Goal: Transaction & Acquisition: Purchase product/service

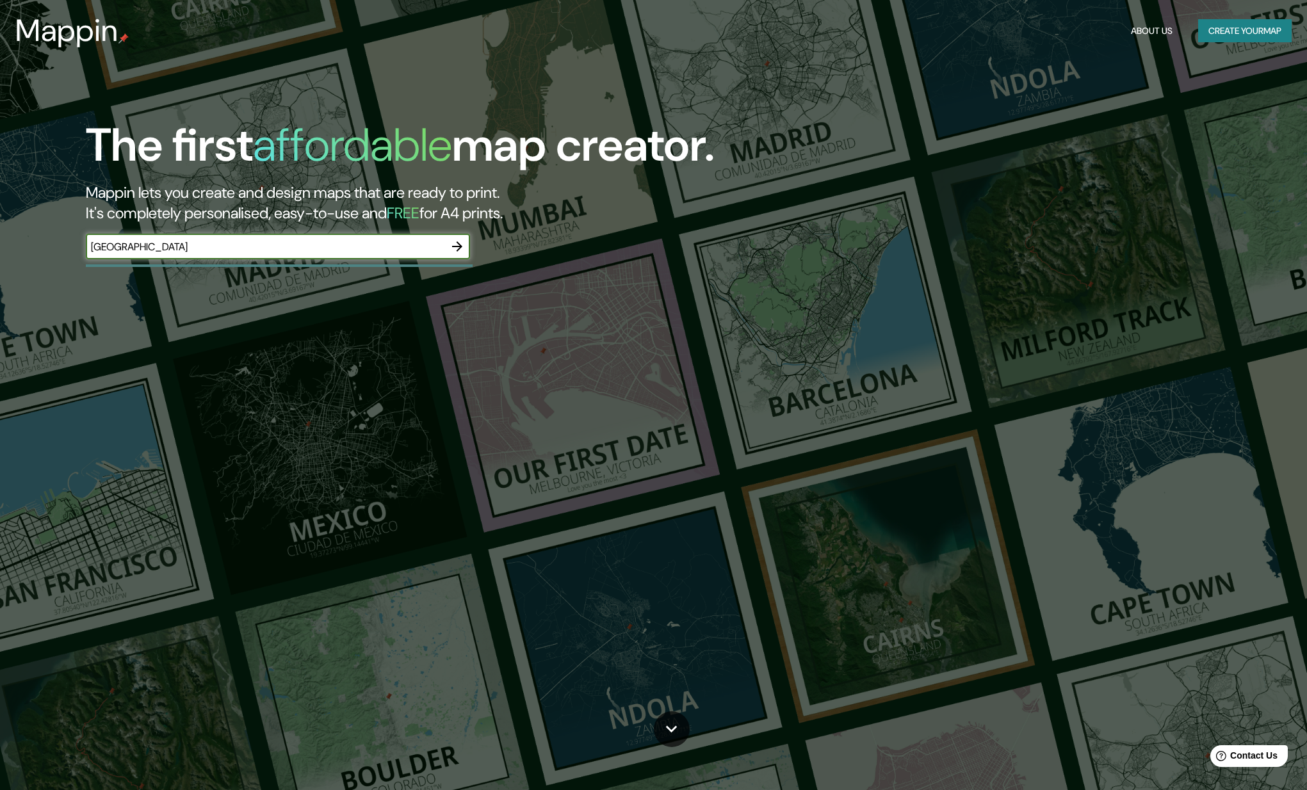
type input "[GEOGRAPHIC_DATA]"
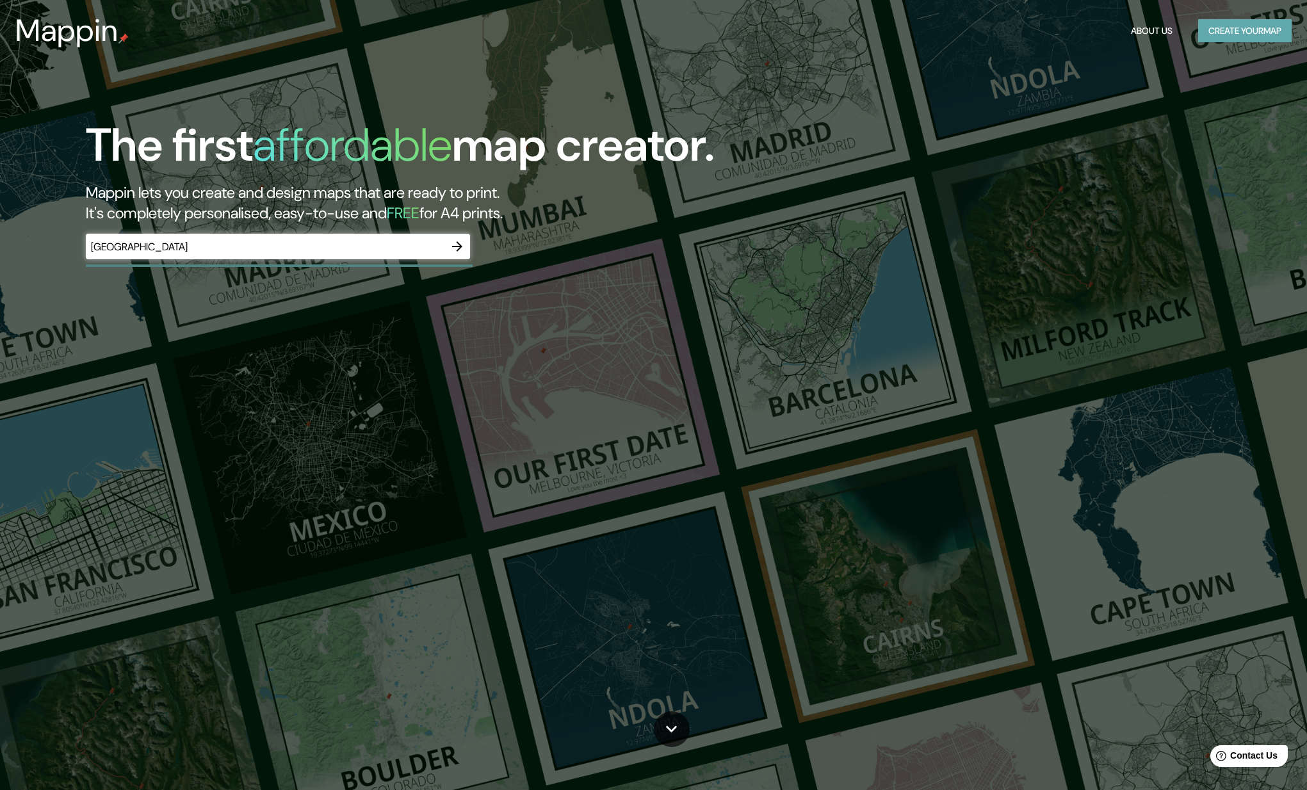
click at [1237, 33] on button "Create your map" at bounding box center [1244, 31] width 93 height 24
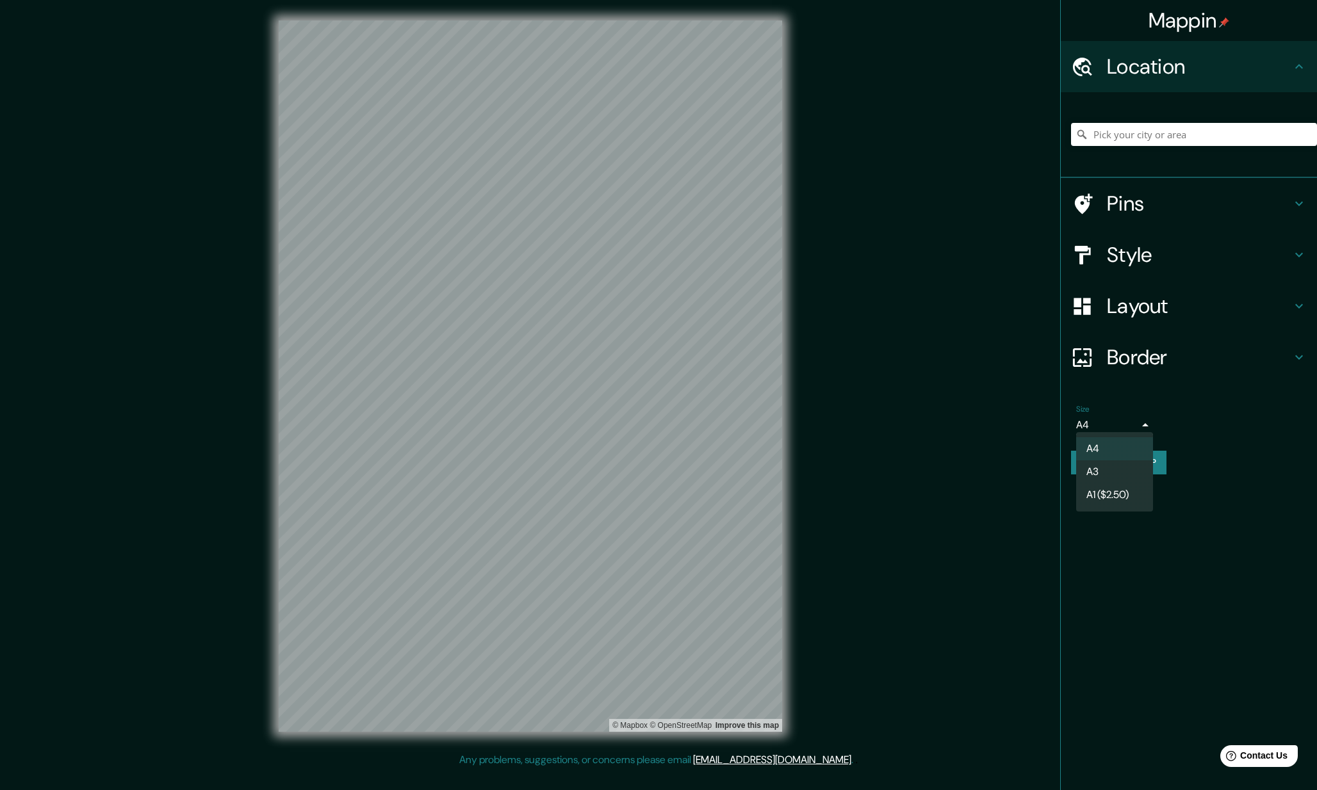
click at [1117, 419] on body "Mappin Location Pins Style Layout Border Choose a border. Hint : you can make l…" at bounding box center [658, 395] width 1317 height 790
click at [1115, 477] on li "A3" at bounding box center [1114, 471] width 77 height 23
type input "a4"
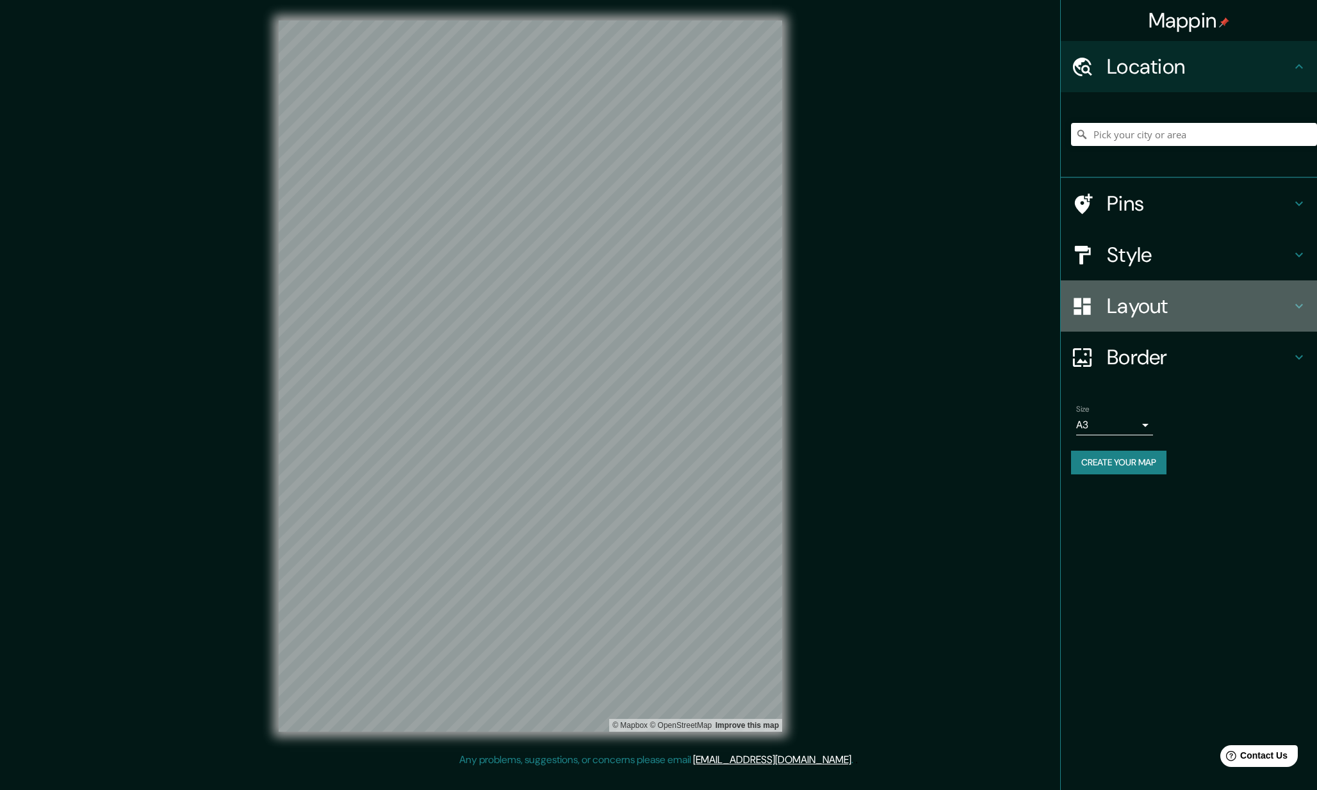
click at [1187, 300] on h4 "Layout" at bounding box center [1199, 306] width 184 height 26
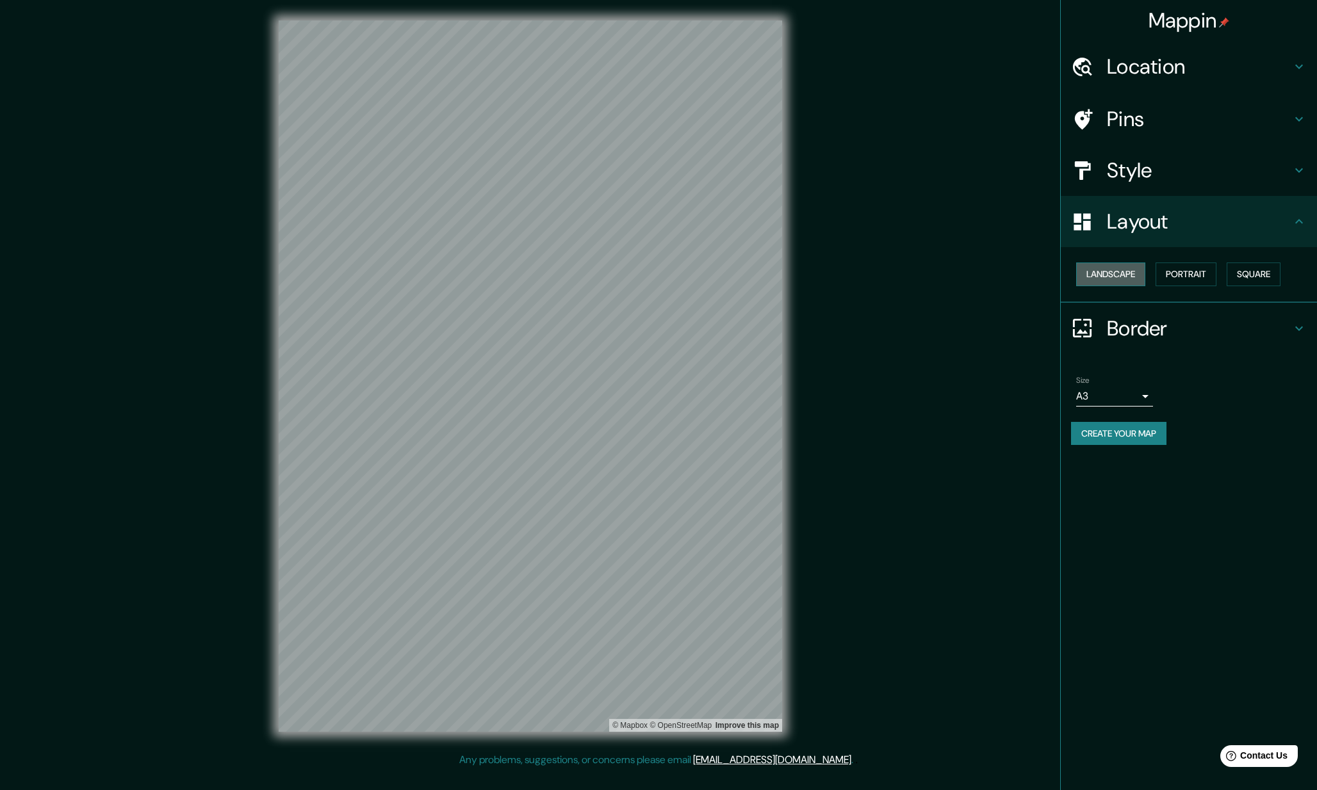
click at [1114, 266] on button "Landscape" at bounding box center [1110, 275] width 69 height 24
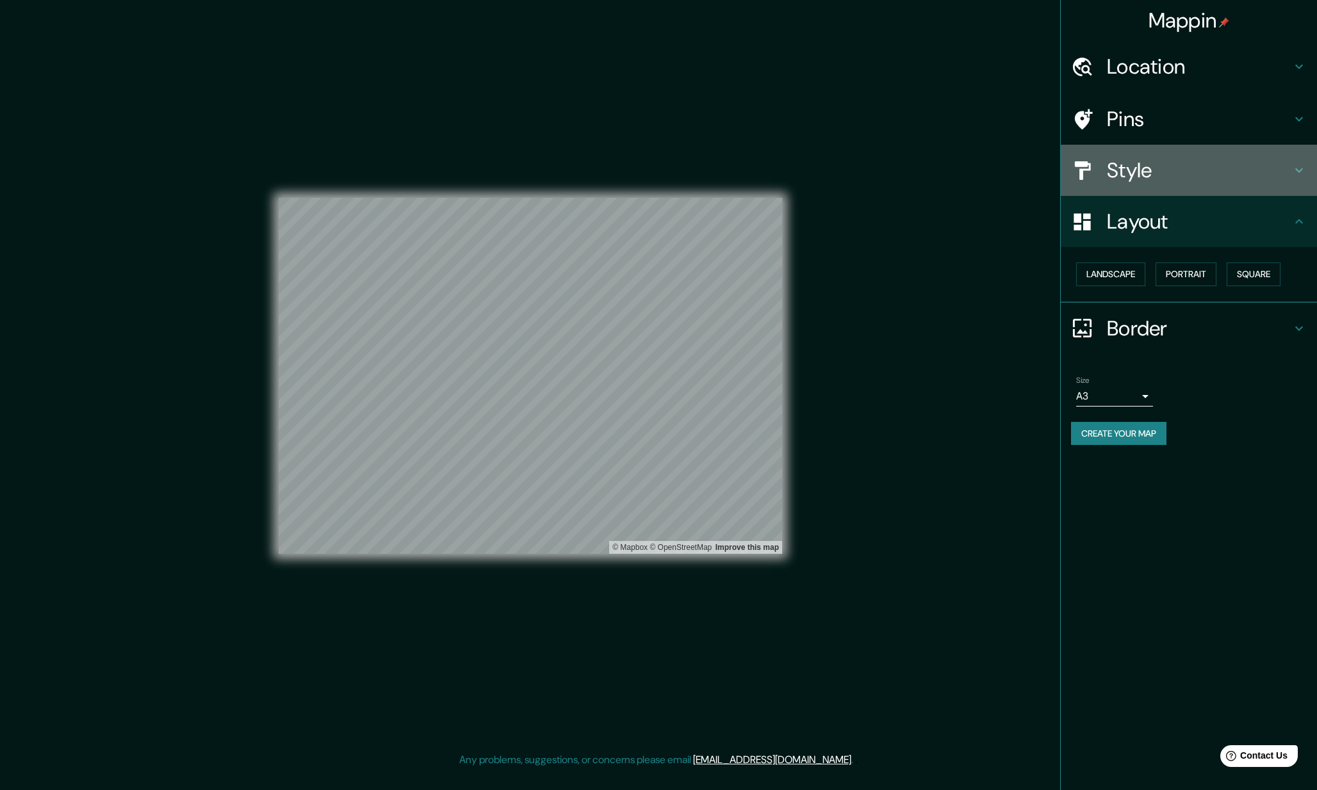
click at [1251, 170] on h4 "Style" at bounding box center [1199, 171] width 184 height 26
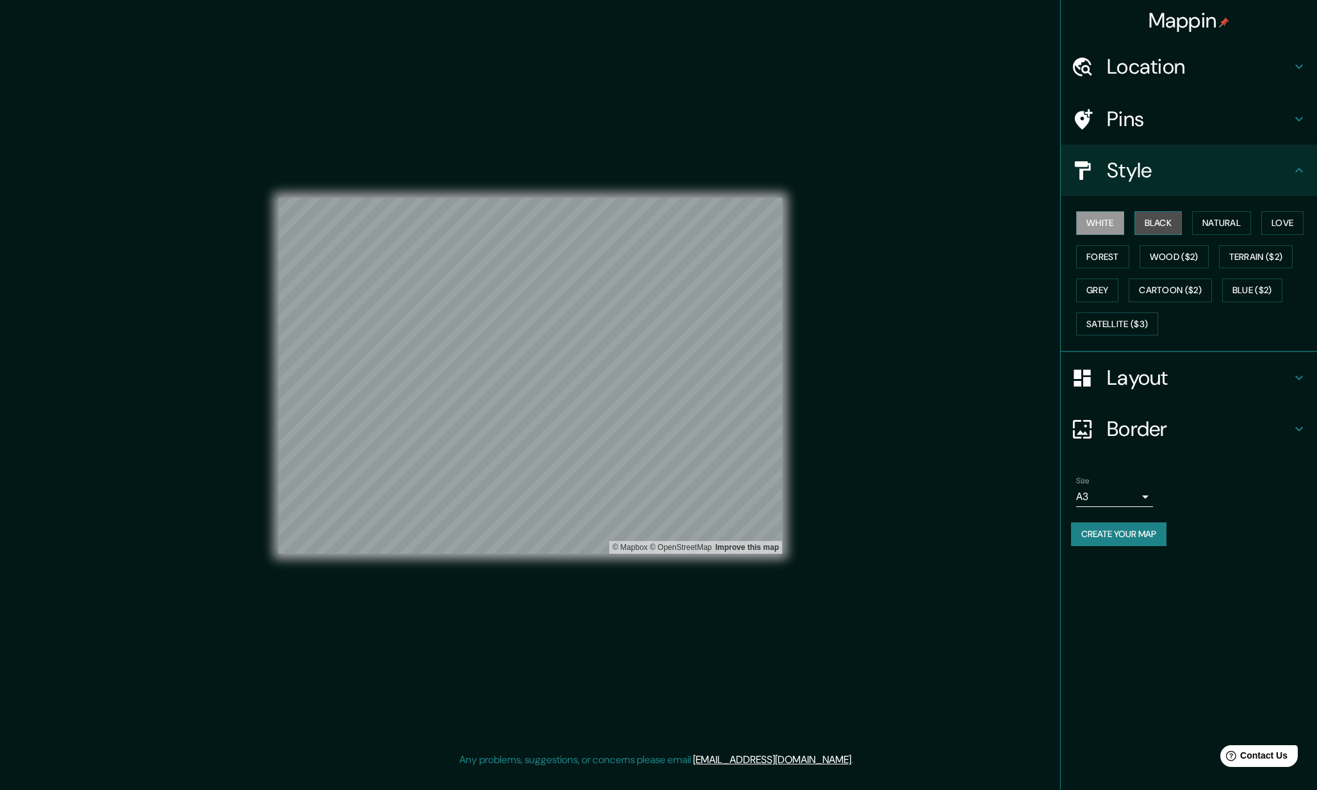
click at [1150, 225] on button "Black" at bounding box center [1158, 223] width 48 height 24
click at [1108, 220] on button "White" at bounding box center [1100, 223] width 48 height 24
click at [1158, 220] on button "Black" at bounding box center [1158, 223] width 48 height 24
click at [1233, 220] on button "Natural" at bounding box center [1221, 223] width 59 height 24
click at [1290, 224] on button "Love" at bounding box center [1282, 223] width 42 height 24
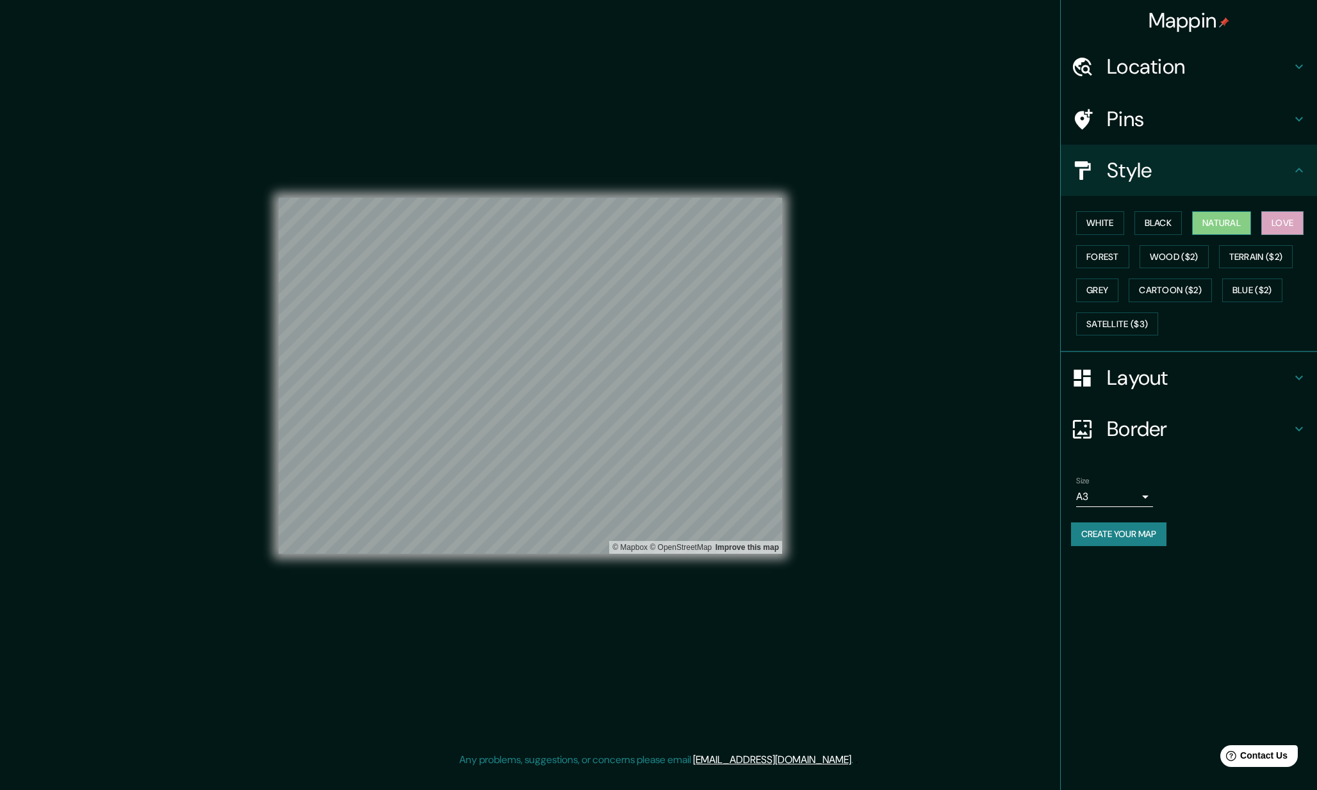
click at [1247, 223] on button "Natural" at bounding box center [1221, 223] width 59 height 24
click at [1292, 223] on button "Love" at bounding box center [1282, 223] width 42 height 24
click at [1109, 250] on button "Forest" at bounding box center [1102, 257] width 53 height 24
click at [1162, 251] on button "Wood ($2)" at bounding box center [1173, 257] width 69 height 24
click at [1266, 252] on button "Terrain ($2)" at bounding box center [1256, 257] width 74 height 24
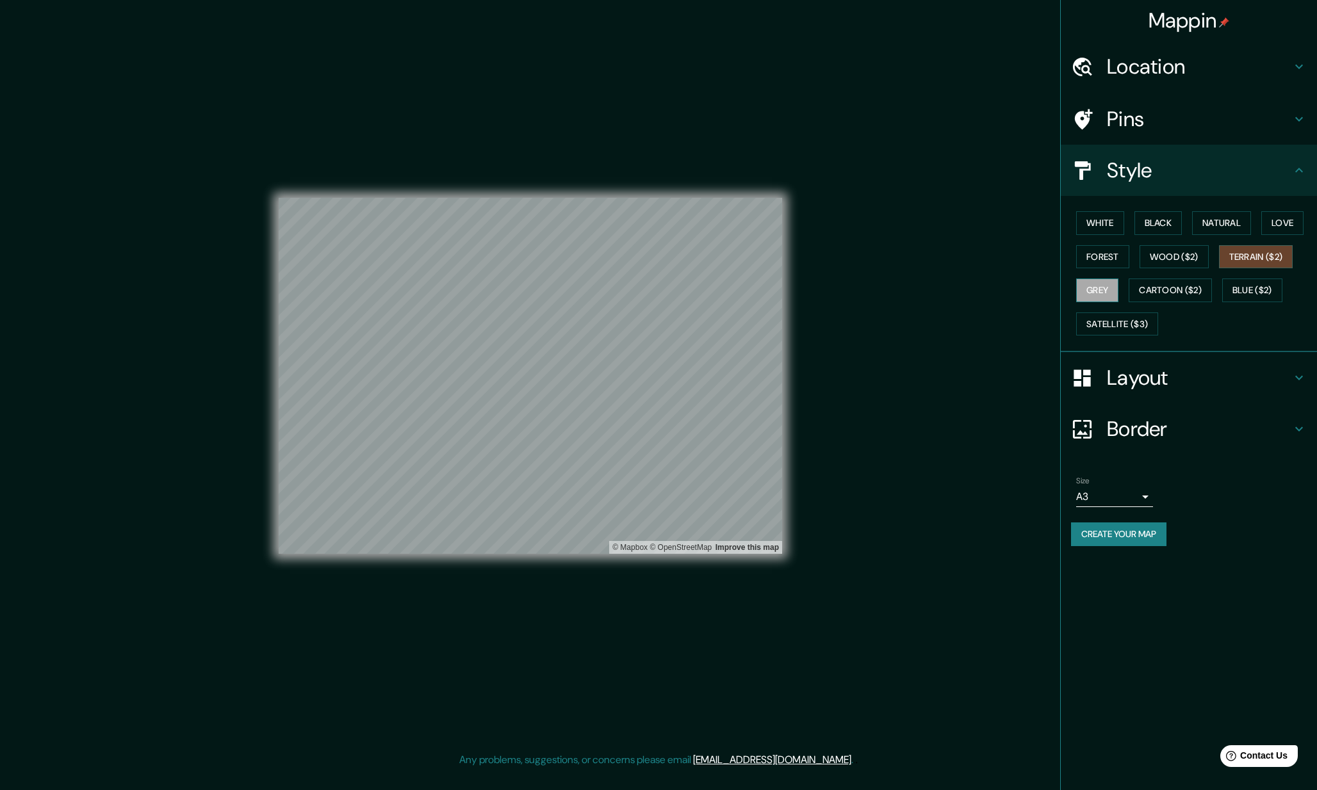
click at [1115, 283] on button "Grey" at bounding box center [1097, 291] width 42 height 24
click at [1160, 288] on button "Cartoon ($2)" at bounding box center [1169, 291] width 83 height 24
click at [1133, 322] on button "Satellite ($3)" at bounding box center [1117, 325] width 82 height 24
click at [1244, 293] on button "Blue ($2)" at bounding box center [1252, 291] width 60 height 24
click at [1186, 253] on button "Wood ($2)" at bounding box center [1173, 257] width 69 height 24
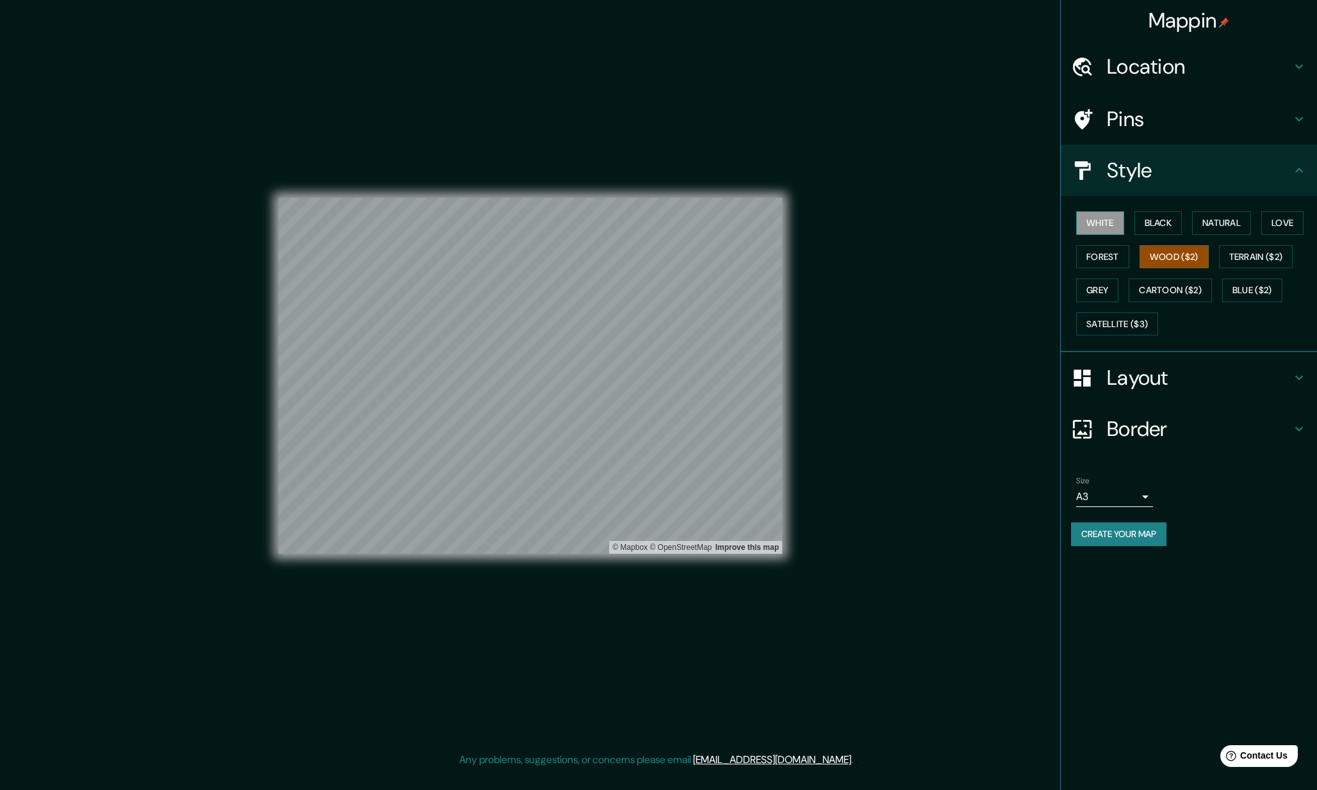
click at [1112, 216] on button "White" at bounding box center [1100, 223] width 48 height 24
click at [1174, 219] on button "Black" at bounding box center [1158, 223] width 48 height 24
click at [1111, 216] on button "White" at bounding box center [1100, 223] width 48 height 24
click at [787, 378] on div "© Mapbox © OpenStreetMap Improve this map" at bounding box center [530, 376] width 544 height 752
click at [929, 386] on div "Mappin Location Pins Style White Black Natural Love Forest Wood ($2) Terrain ($…" at bounding box center [658, 386] width 1317 height 773
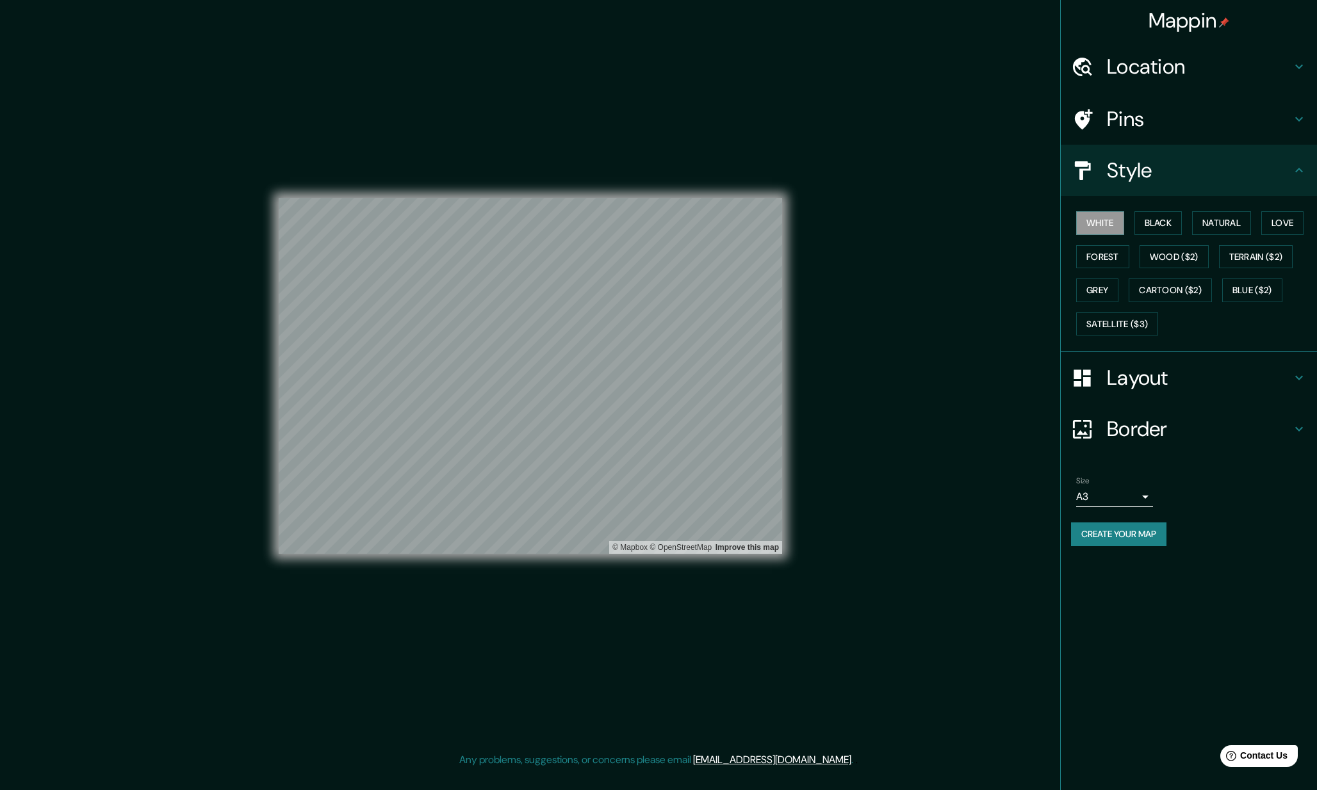
click at [820, 314] on div "Mappin Location Pins Style White Black Natural Love Forest Wood ($2) Terrain ($…" at bounding box center [658, 386] width 1317 height 773
click at [1235, 223] on button "Natural" at bounding box center [1221, 223] width 59 height 24
click at [1230, 114] on h4 "Pins" at bounding box center [1199, 119] width 184 height 26
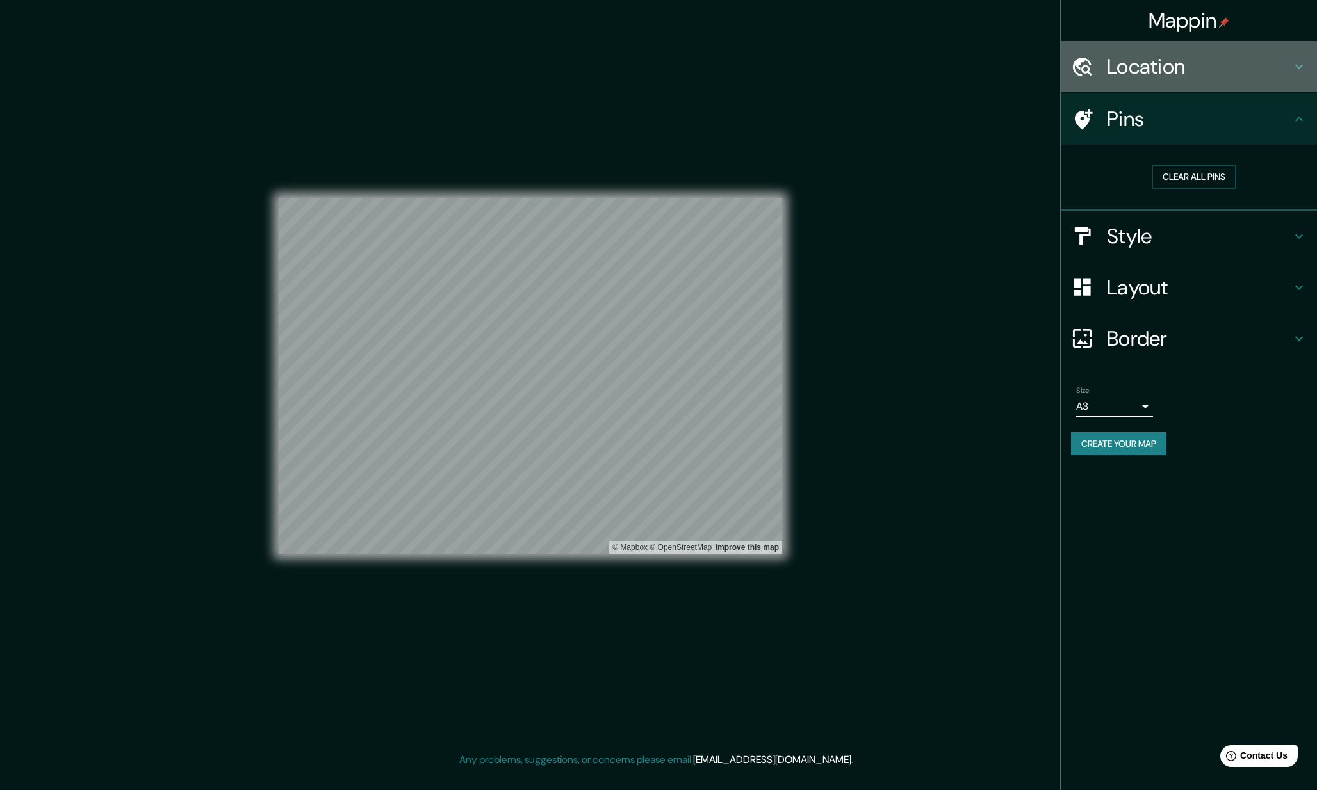
click at [1224, 47] on div "Location" at bounding box center [1188, 66] width 256 height 51
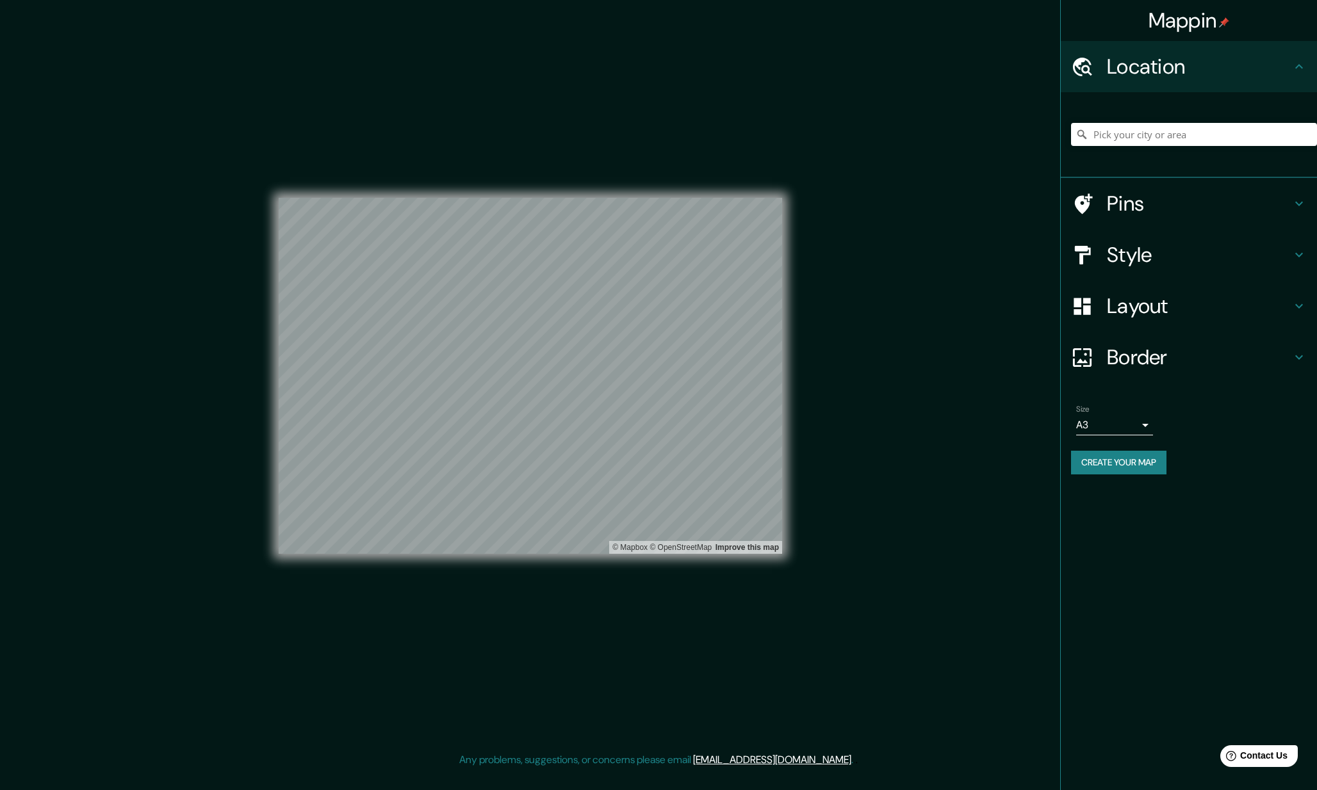
click at [1193, 247] on h4 "Style" at bounding box center [1199, 255] width 184 height 26
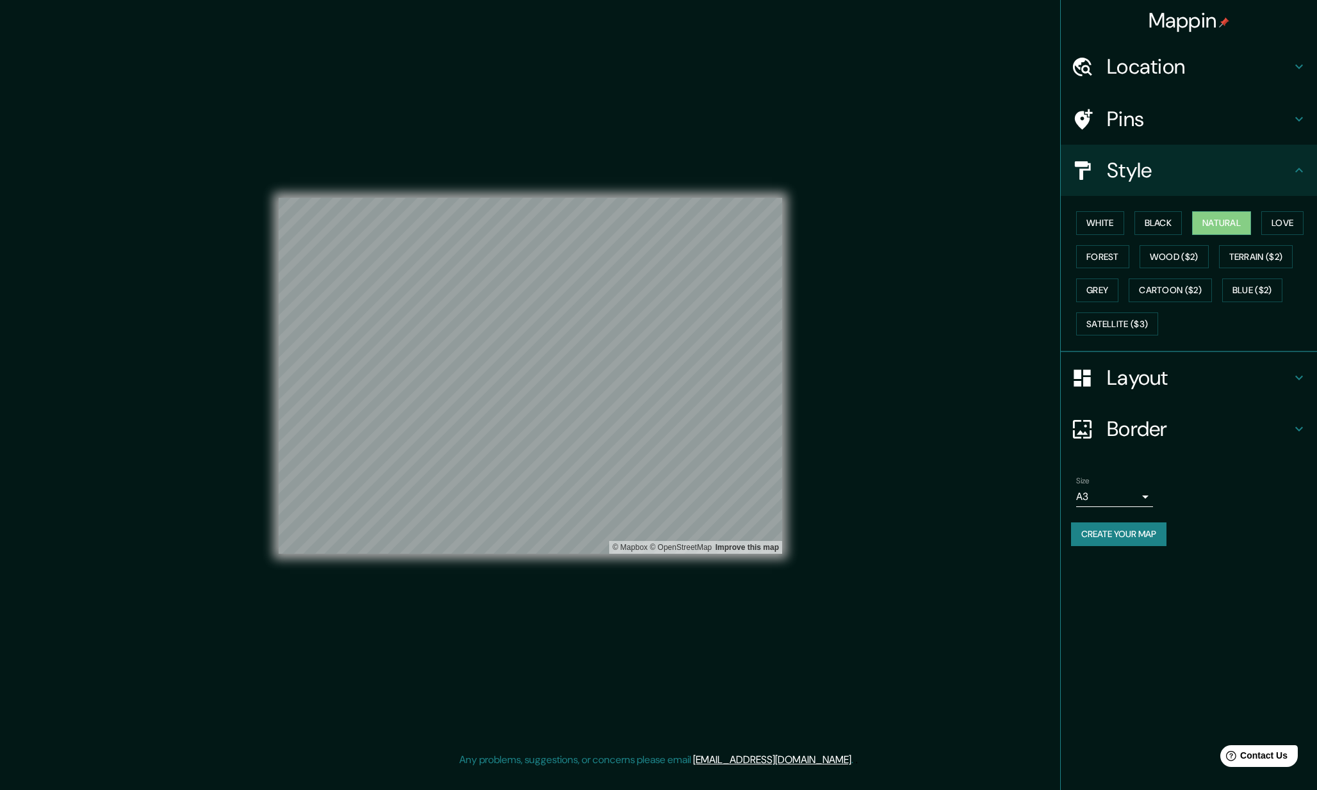
click at [1187, 386] on h4 "Layout" at bounding box center [1199, 378] width 184 height 26
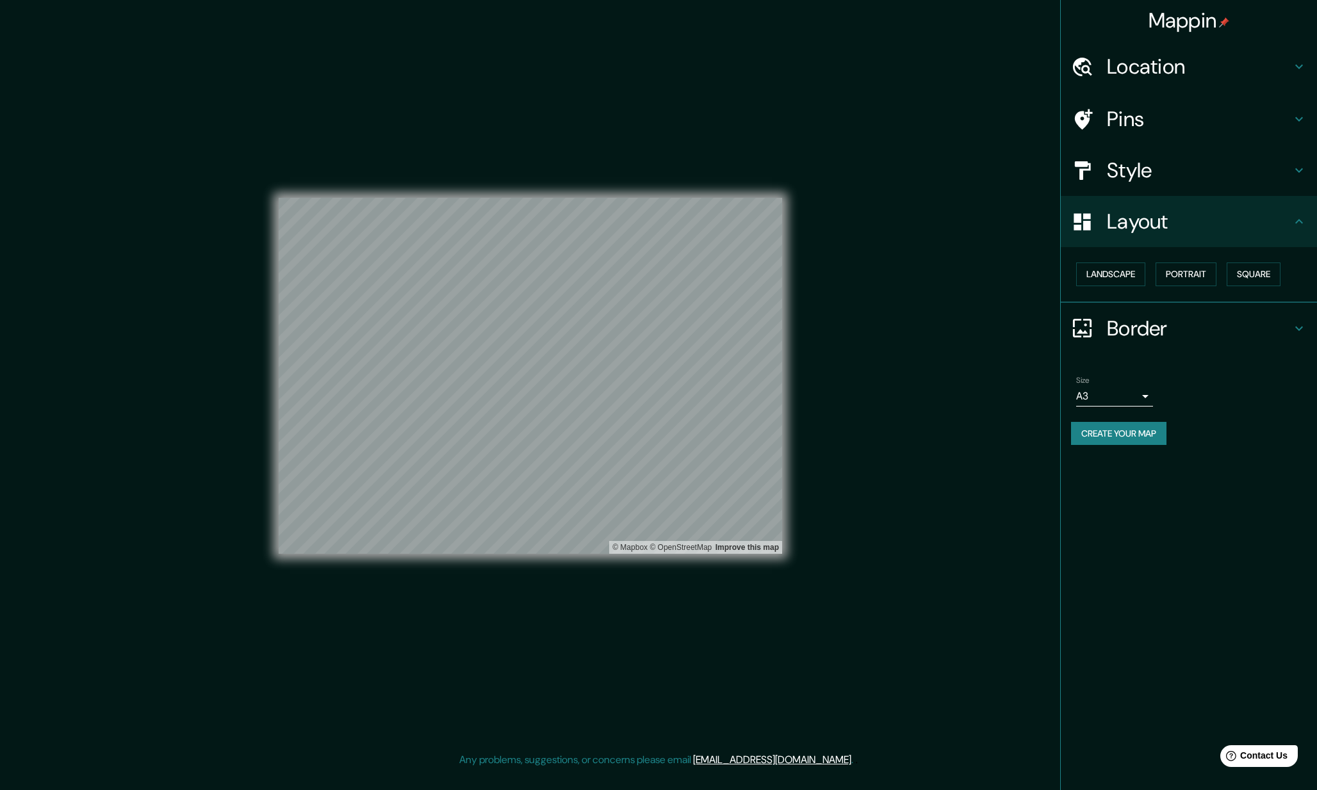
click at [1181, 329] on h4 "Border" at bounding box center [1199, 329] width 184 height 26
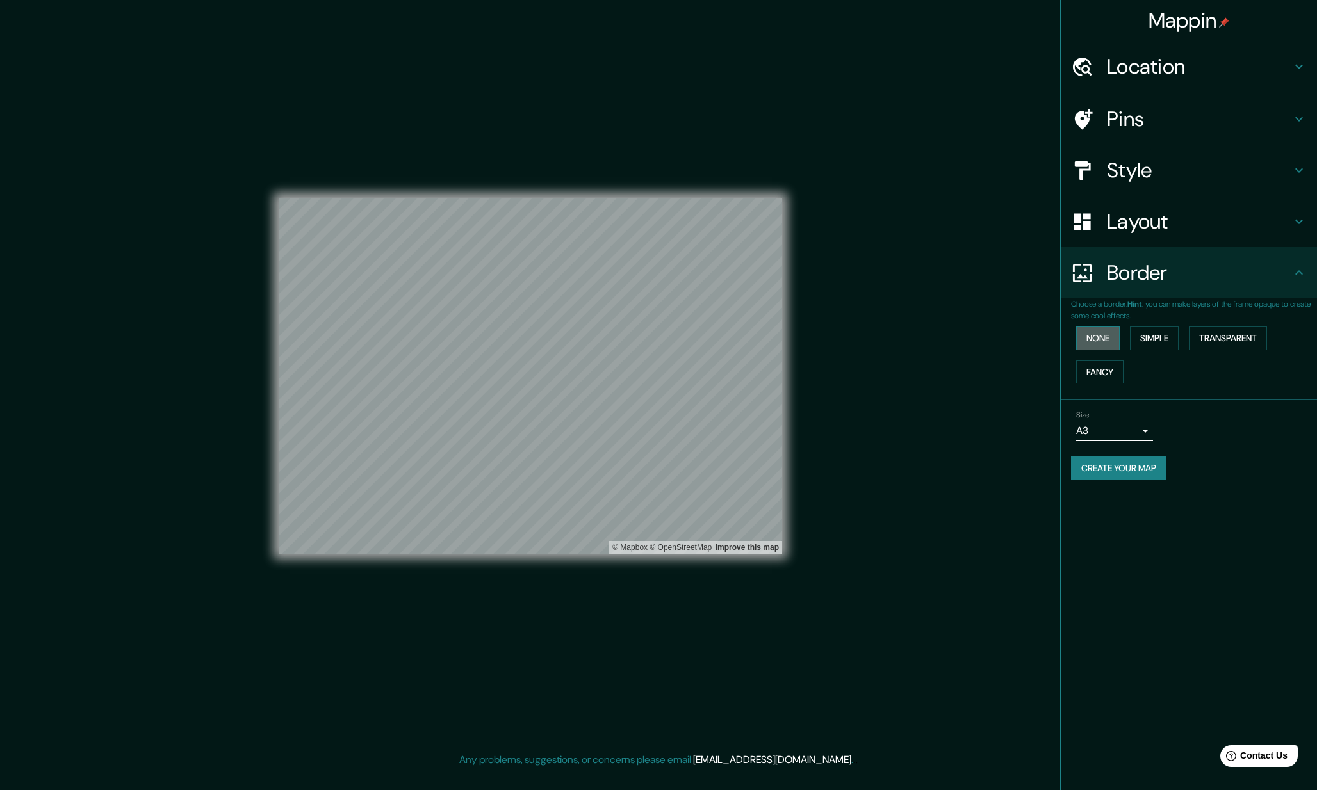
click at [1102, 335] on button "None" at bounding box center [1098, 339] width 44 height 24
click at [1144, 345] on button "Simple" at bounding box center [1154, 339] width 49 height 24
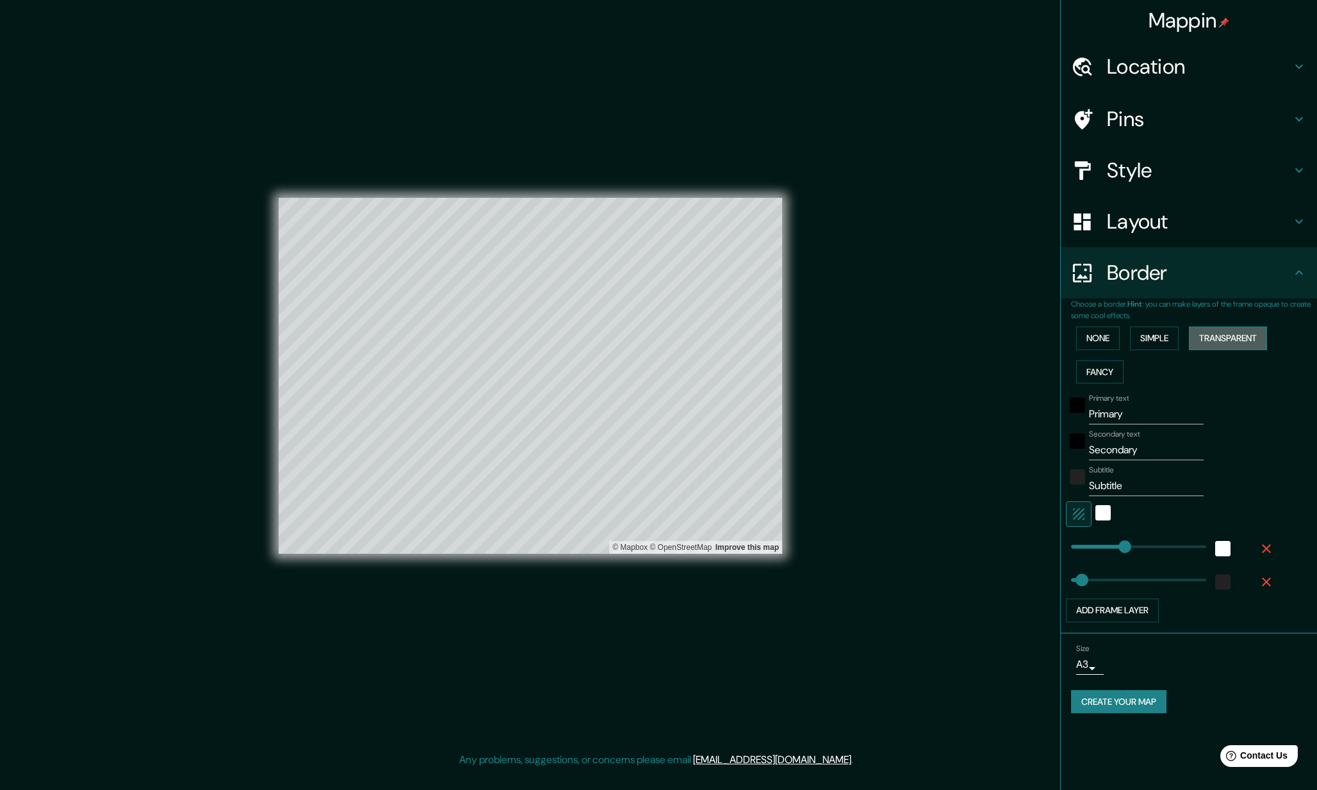
click at [1218, 337] on button "Transparent" at bounding box center [1228, 339] width 78 height 24
click at [1107, 364] on button "Fancy" at bounding box center [1099, 373] width 47 height 24
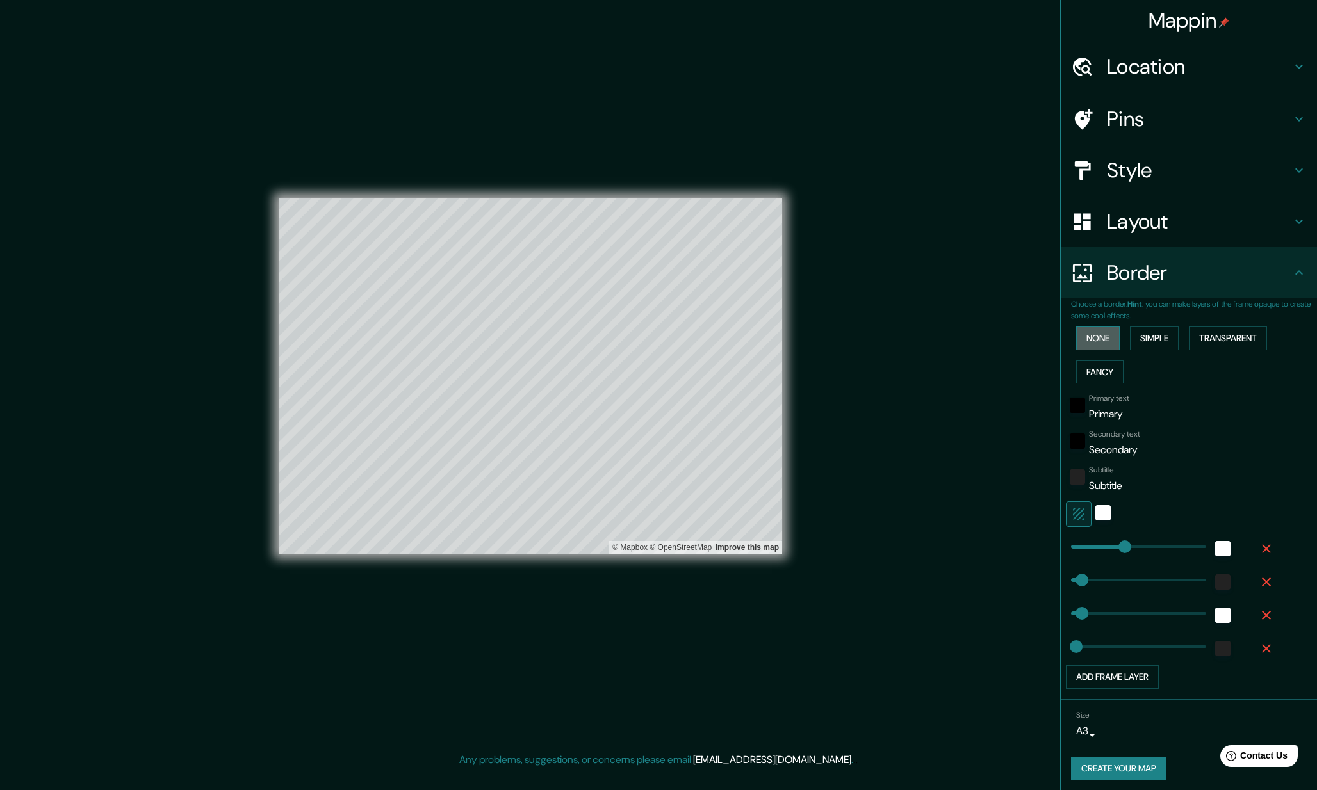
click at [1101, 337] on button "None" at bounding box center [1098, 339] width 44 height 24
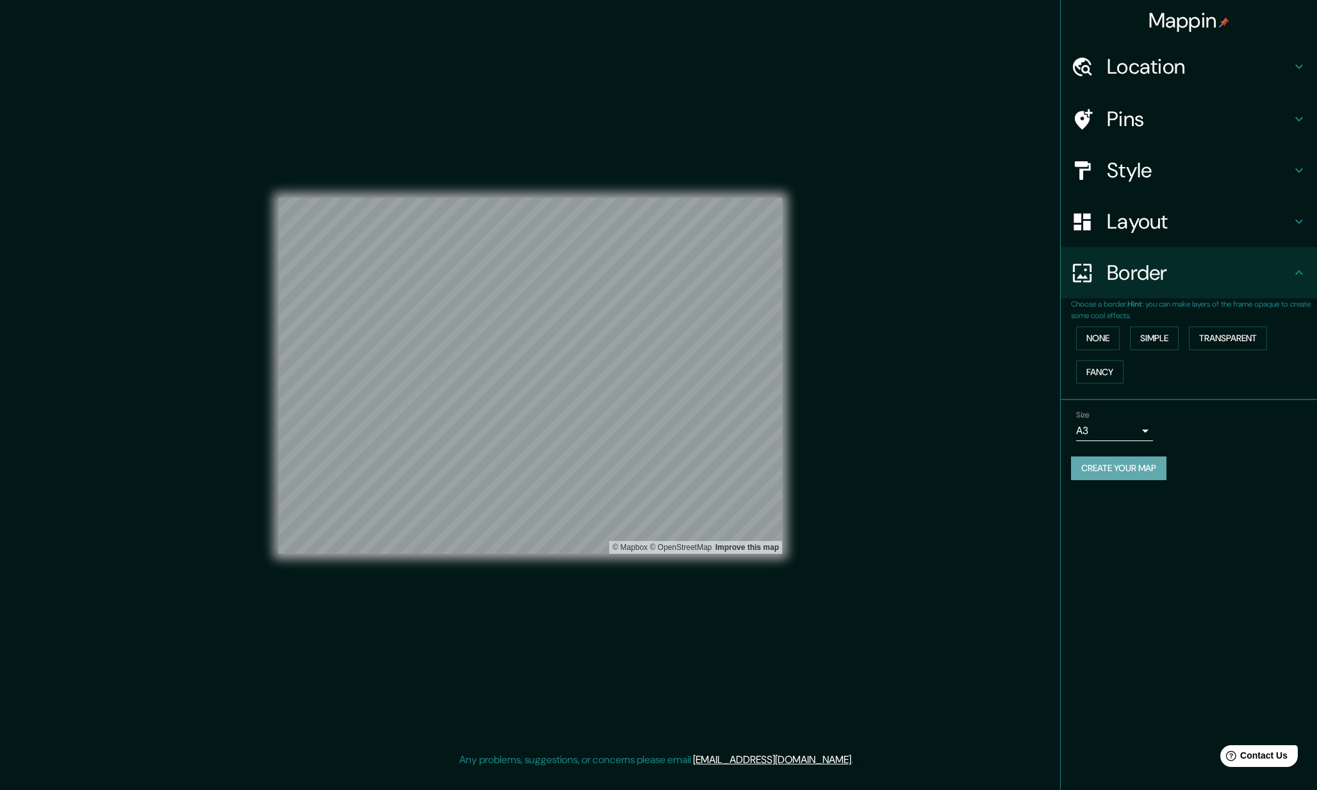
click at [1110, 462] on button "Create your map" at bounding box center [1118, 469] width 95 height 24
click at [1139, 459] on button "Create your map" at bounding box center [1118, 469] width 95 height 24
click at [1153, 24] on h4 "Mappin" at bounding box center [1188, 21] width 81 height 26
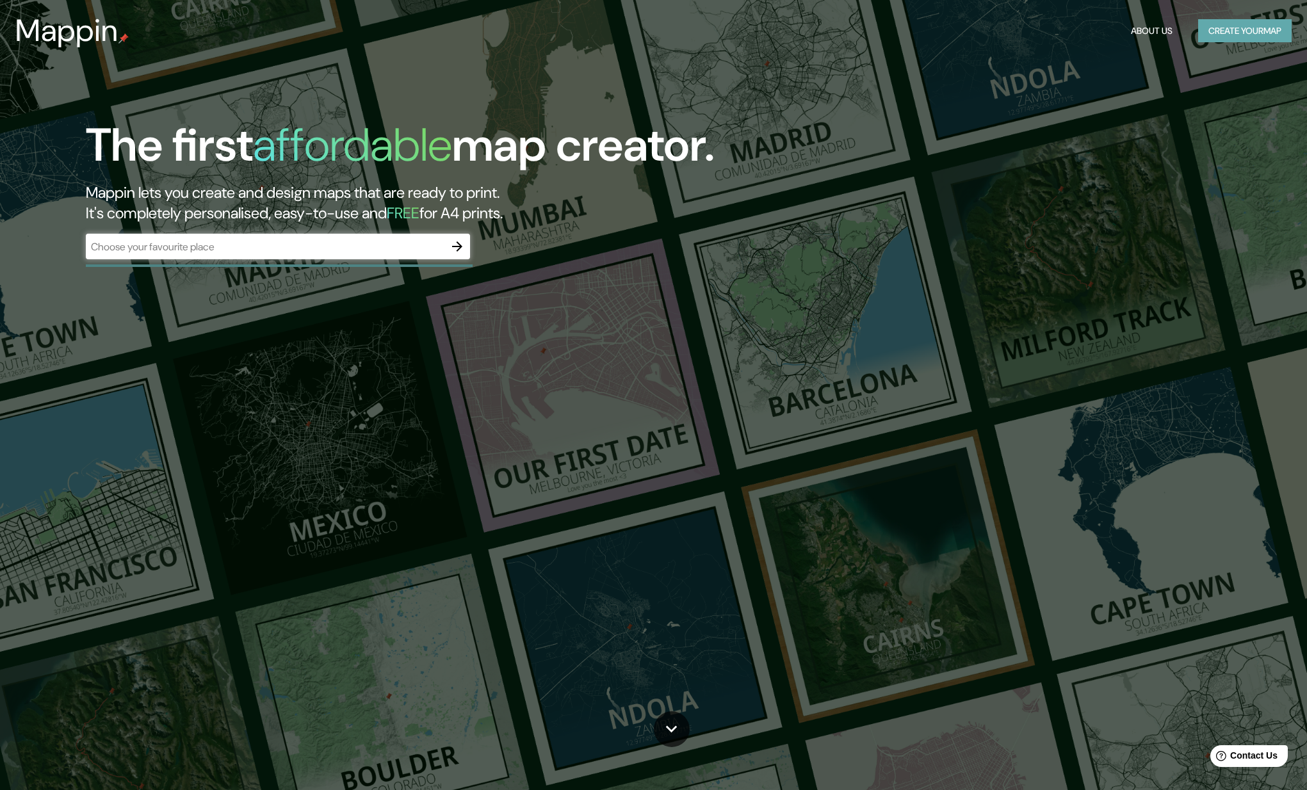
click at [1234, 35] on button "Create your map" at bounding box center [1244, 31] width 93 height 24
